Goal: Navigation & Orientation: Understand site structure

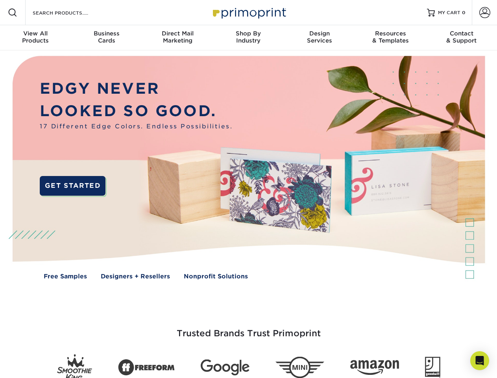
click at [248, 189] on img at bounding box center [248, 173] width 492 height 246
click at [13, 13] on span at bounding box center [12, 12] width 9 height 9
click at [484, 13] on span at bounding box center [484, 12] width 11 height 11
click at [35, 38] on div "View All Products" at bounding box center [35, 37] width 71 height 14
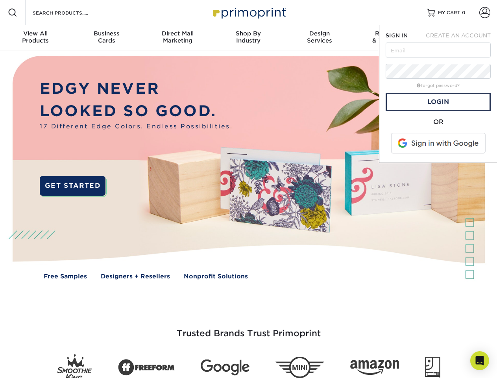
click at [106, 38] on div "Business Cards" at bounding box center [106, 37] width 71 height 14
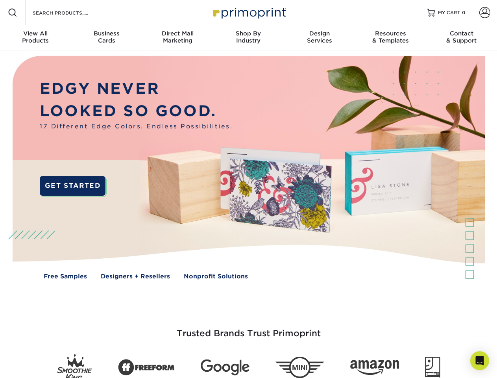
click at [177, 38] on div "Direct Mail Marketing" at bounding box center [177, 37] width 71 height 14
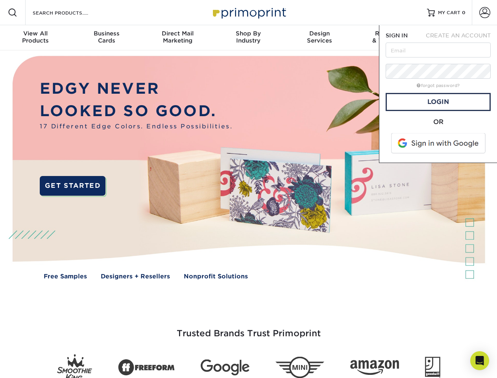
click at [248, 38] on div "Shop By Industry" at bounding box center [248, 37] width 71 height 14
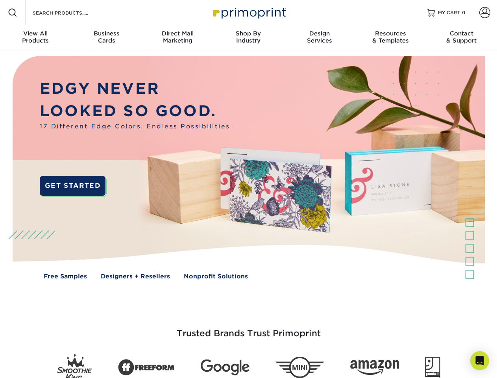
click at [320, 38] on div "Design Services" at bounding box center [319, 37] width 71 height 14
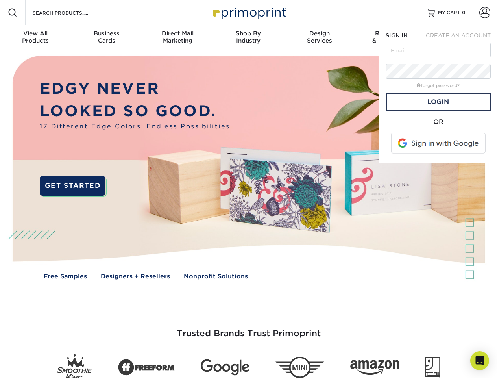
click at [390, 38] on span "SIGN IN" at bounding box center [397, 35] width 22 height 6
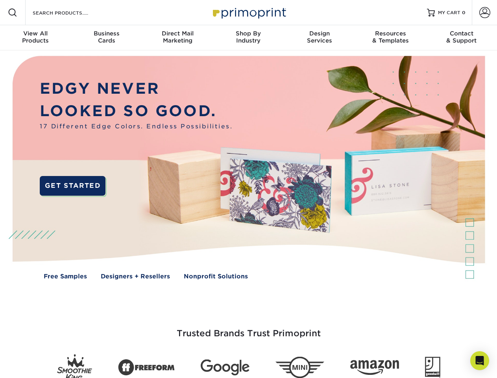
click at [462, 38] on div "Contact & Support" at bounding box center [461, 37] width 71 height 14
